Goal: Use online tool/utility: Utilize a website feature to perform a specific function

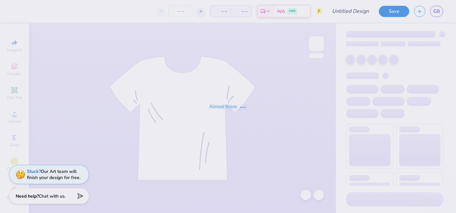
type input "parents wknd tee!"
type input "24"
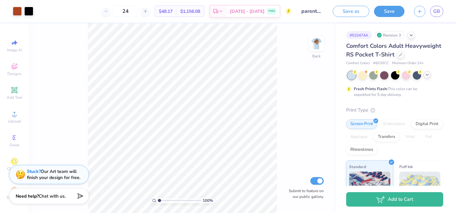
click at [426, 77] on icon at bounding box center [427, 74] width 5 height 5
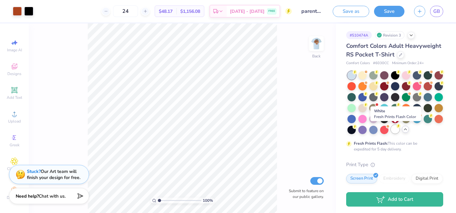
click at [397, 130] on div at bounding box center [395, 129] width 8 height 8
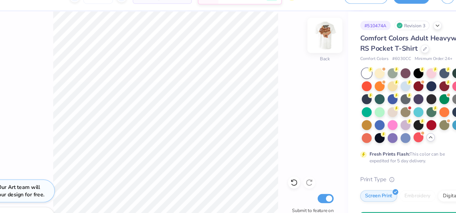
click at [314, 42] on img at bounding box center [317, 44] width 26 height 26
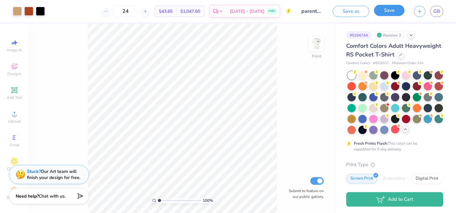
click at [385, 12] on button "Save" at bounding box center [389, 10] width 30 height 11
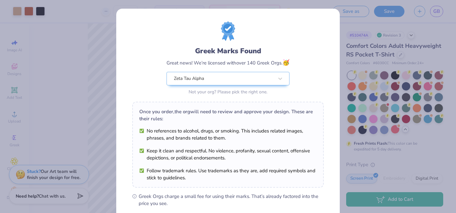
scroll to position [87, 0]
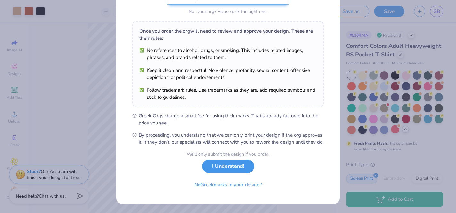
click at [225, 170] on button "I Understand!" at bounding box center [228, 165] width 52 height 13
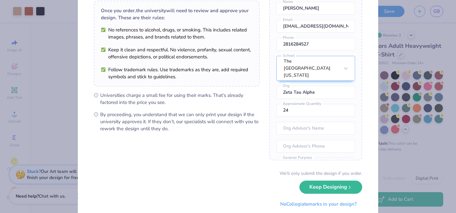
scroll to position [52, 0]
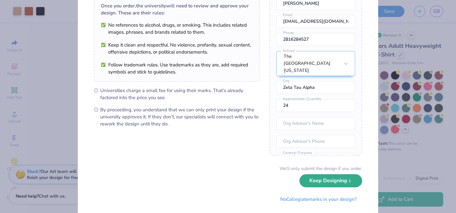
click at [310, 180] on button "Keep Designing" at bounding box center [330, 180] width 63 height 13
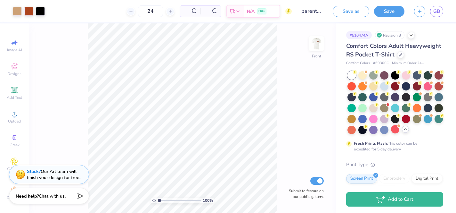
scroll to position [0, 0]
click at [438, 10] on span "GB" at bounding box center [436, 11] width 7 height 7
